Goal: Transaction & Acquisition: Purchase product/service

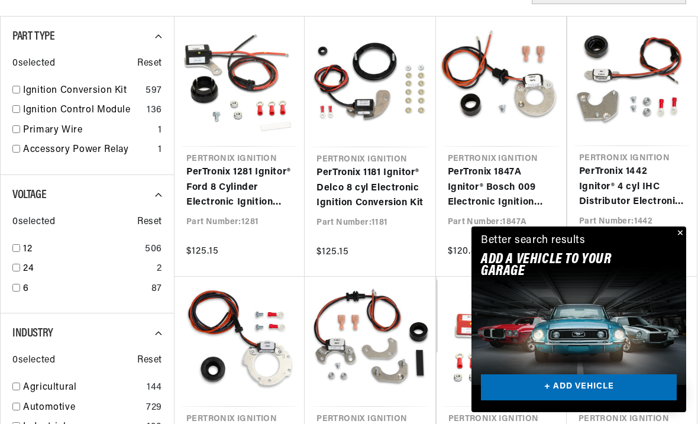
click at [679, 241] on button "Close" at bounding box center [679, 233] width 14 height 14
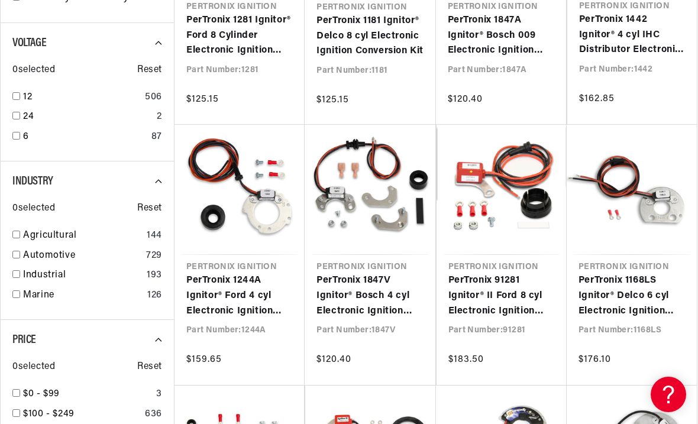
scroll to position [459, 0]
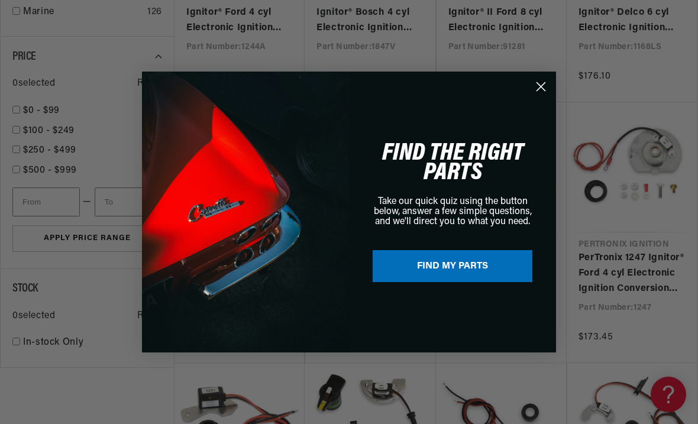
scroll to position [756, 0]
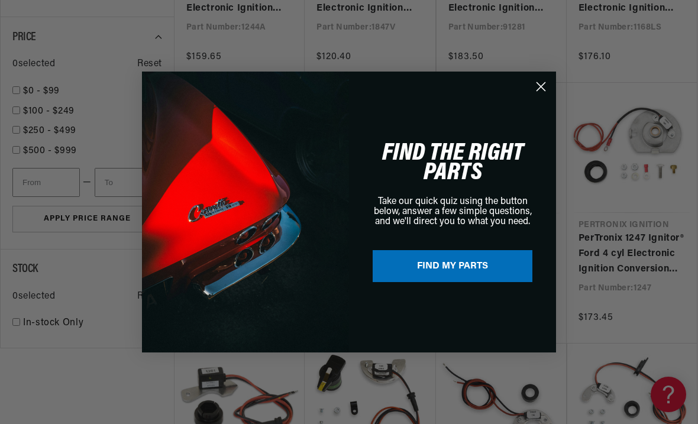
click at [543, 96] on circle "Close dialog" at bounding box center [541, 87] width 20 height 20
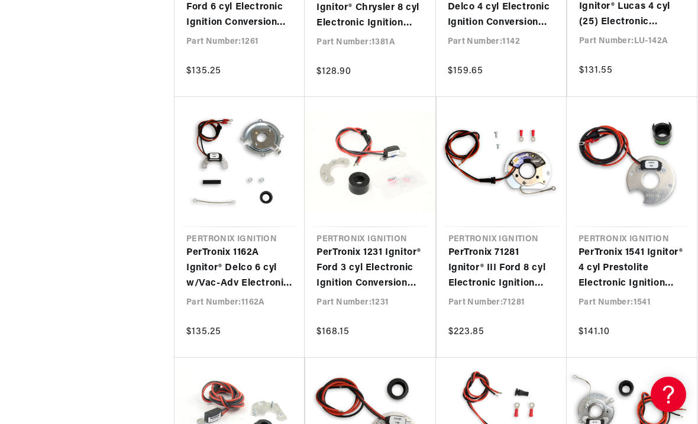
scroll to position [1272, 0]
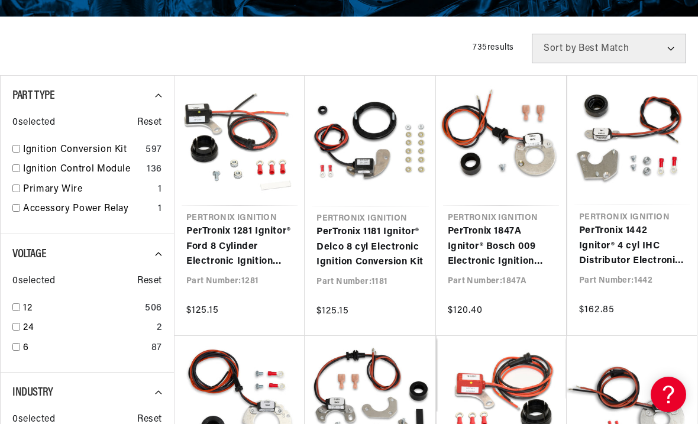
click at [386, 234] on link "PerTronix 1181 Ignitor® Delco 8 cyl Electronic Ignition Conversion Kit" at bounding box center [369, 248] width 107 height 46
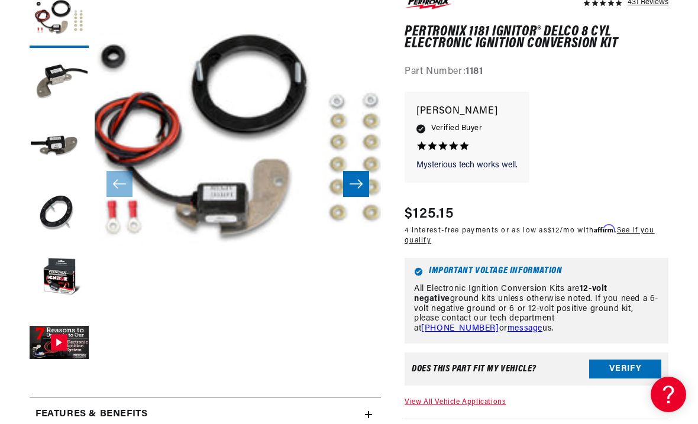
click at [54, 334] on button "Gallery Viewer" at bounding box center [59, 343] width 59 height 59
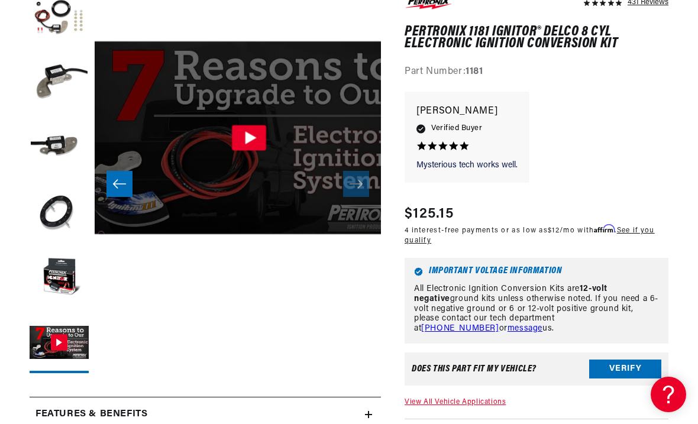
scroll to position [0, 1431]
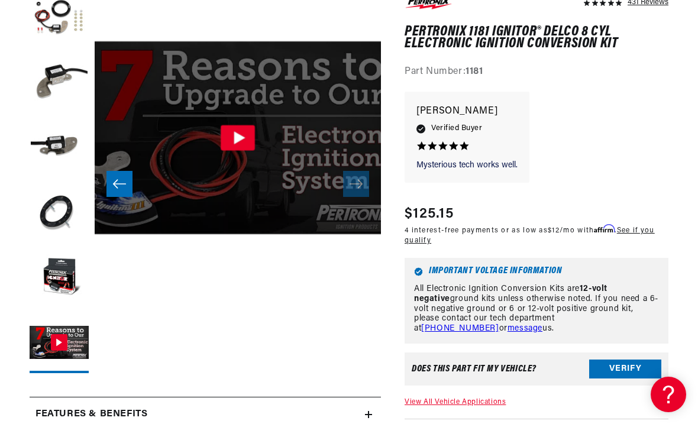
click at [242, 141] on icon "Gallery Viewer" at bounding box center [238, 137] width 34 height 25
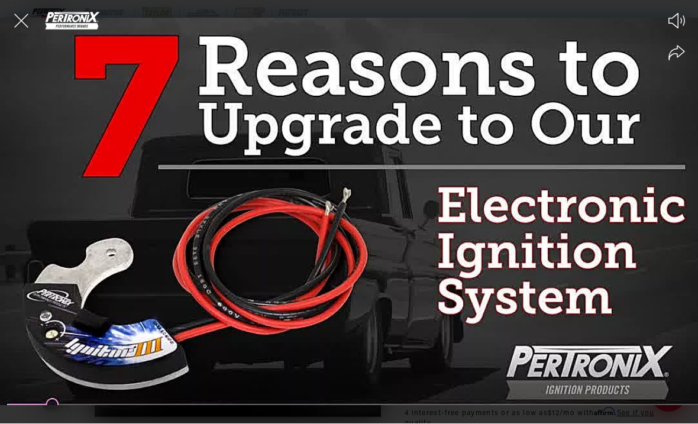
scroll to position [0, 442]
click at [42, 251] on div at bounding box center [349, 212] width 698 height 424
click at [56, 251] on div at bounding box center [349, 212] width 698 height 424
click at [21, 20] on icon "Close the video player" at bounding box center [21, 21] width 14 height 14
